Goal: Task Accomplishment & Management: Use online tool/utility

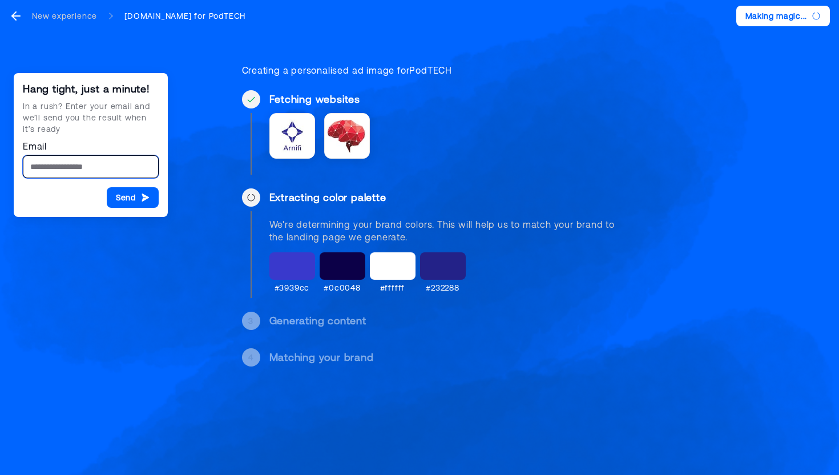
click at [103, 176] on input "Email" at bounding box center [91, 166] width 136 height 23
type input "**********"
click at [144, 199] on icon "submit" at bounding box center [145, 198] width 7 height 8
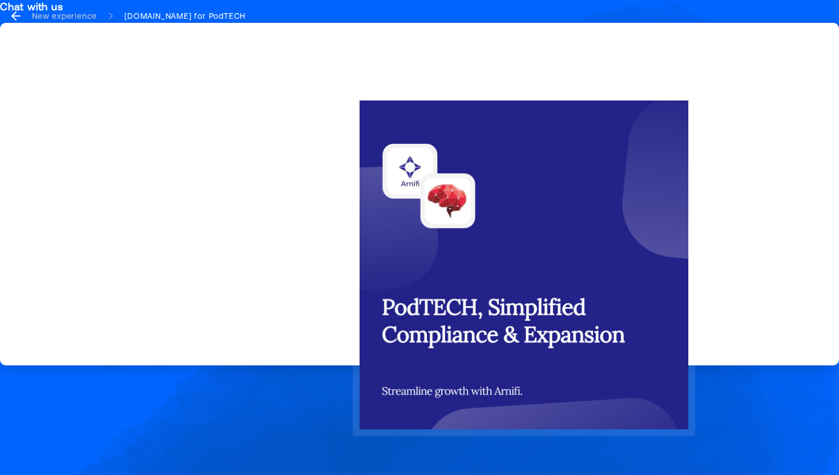
drag, startPoint x: 529, startPoint y: 106, endPoint x: 577, endPoint y: 186, distance: 93.2
click at [577, 186] on div at bounding box center [524, 265] width 343 height 343
click at [287, 254] on div at bounding box center [524, 265] width 594 height 448
drag, startPoint x: 440, startPoint y: 152, endPoint x: 557, endPoint y: 179, distance: 120.0
click at [557, 179] on div at bounding box center [524, 265] width 343 height 343
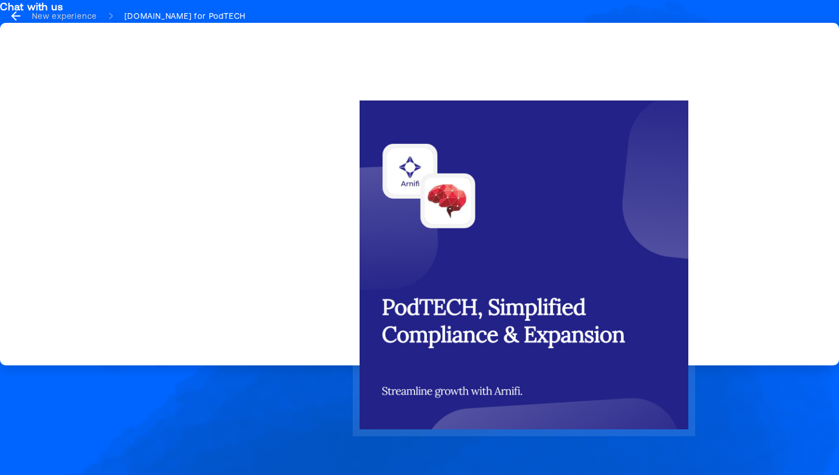
click at [13, 15] on icon "go back" at bounding box center [14, 16] width 4 height 8
